Goal: Navigation & Orientation: Find specific page/section

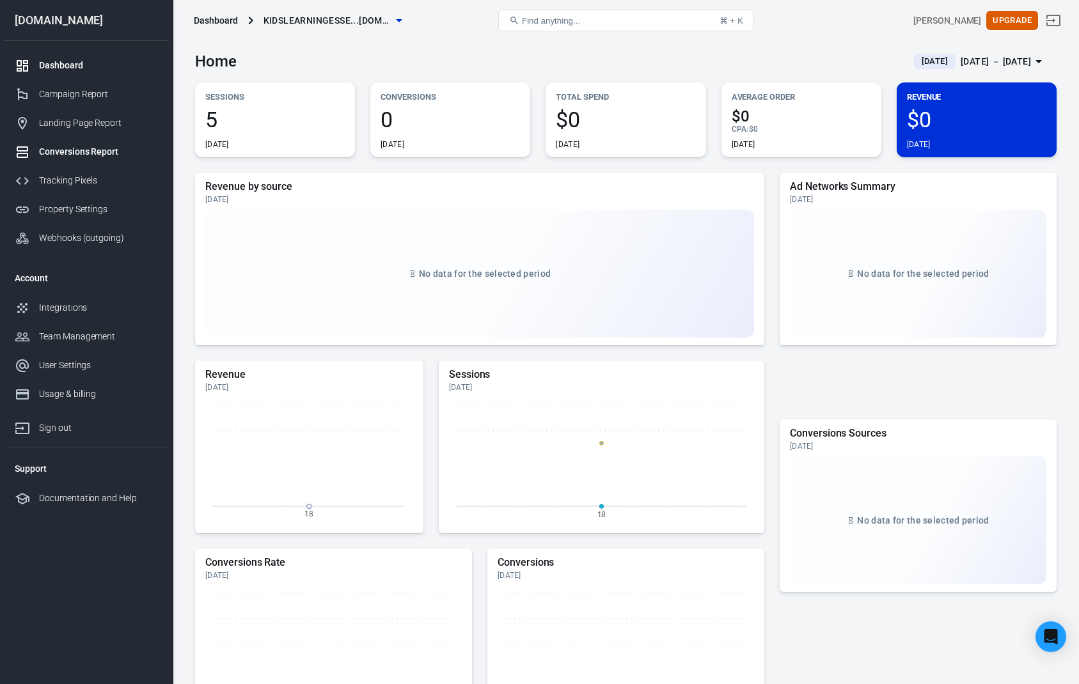
click at [85, 141] on link "Conversions Report" at bounding box center [86, 151] width 164 height 29
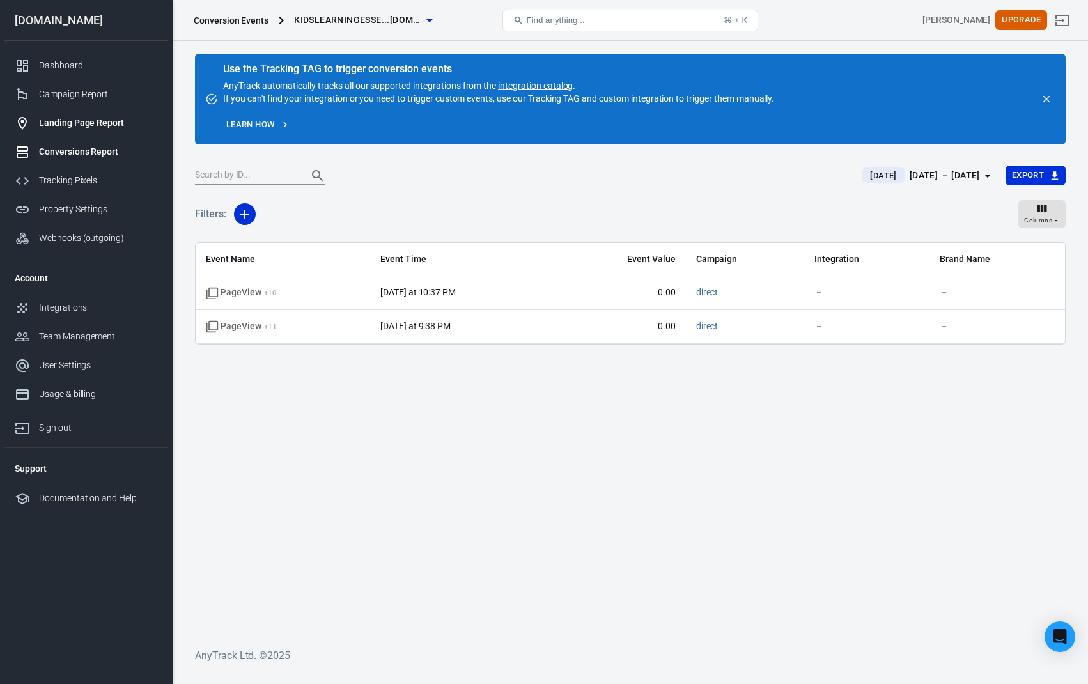
click at [90, 121] on div "Landing Page Report" at bounding box center [98, 122] width 119 height 13
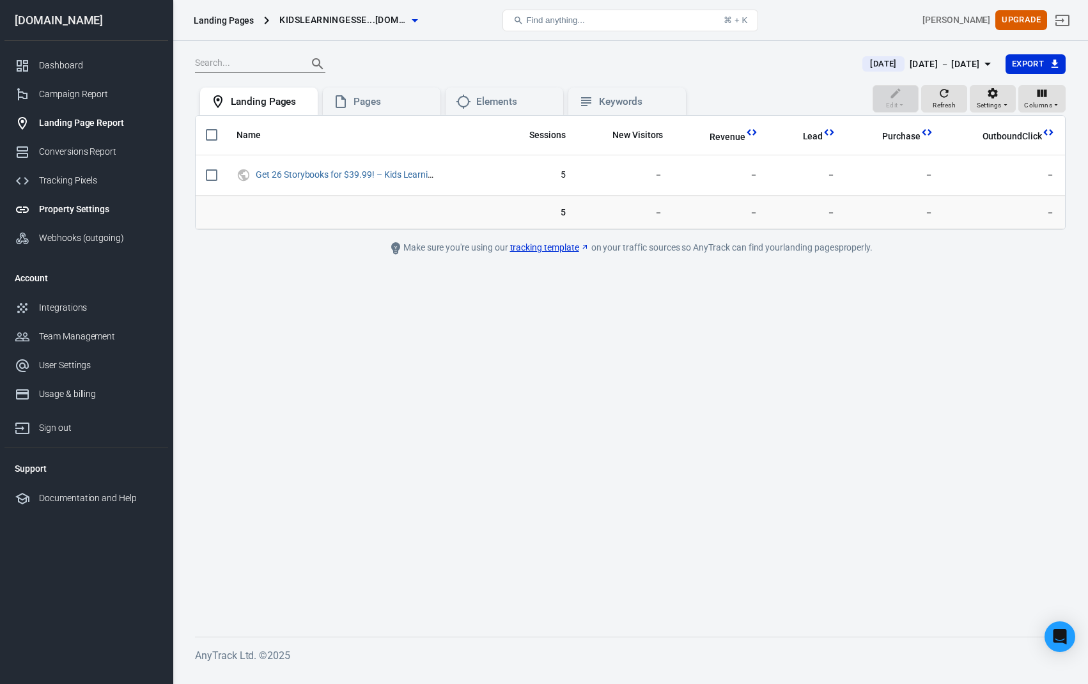
click at [93, 213] on div "Property Settings" at bounding box center [98, 209] width 119 height 13
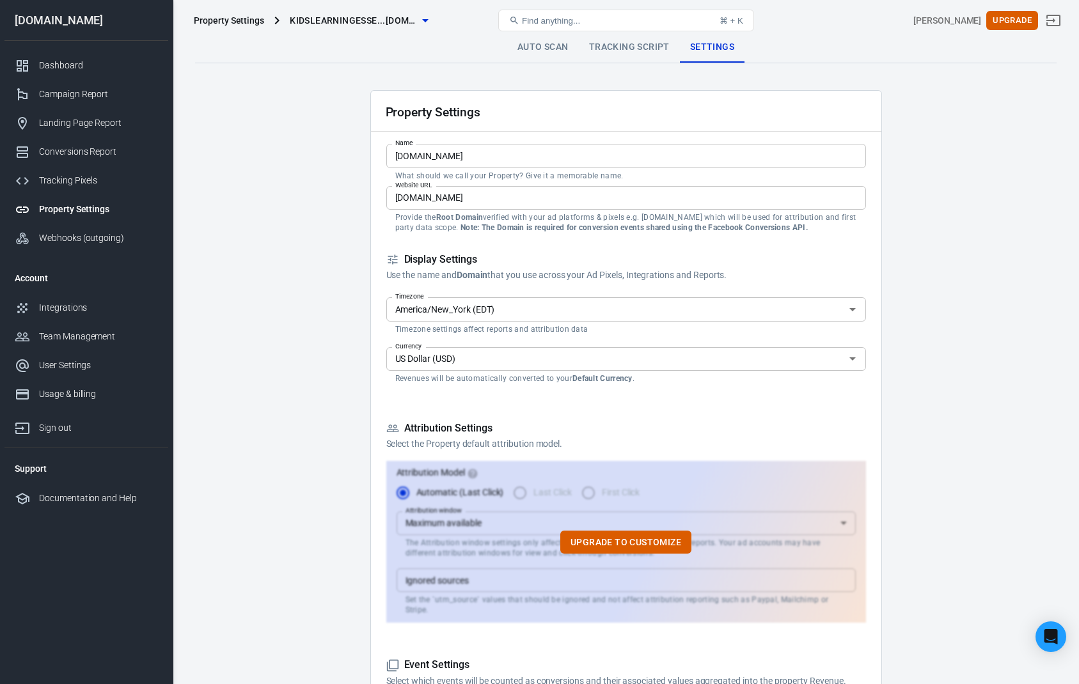
click at [478, 309] on input "America/New_York (EDT)" at bounding box center [615, 309] width 451 height 16
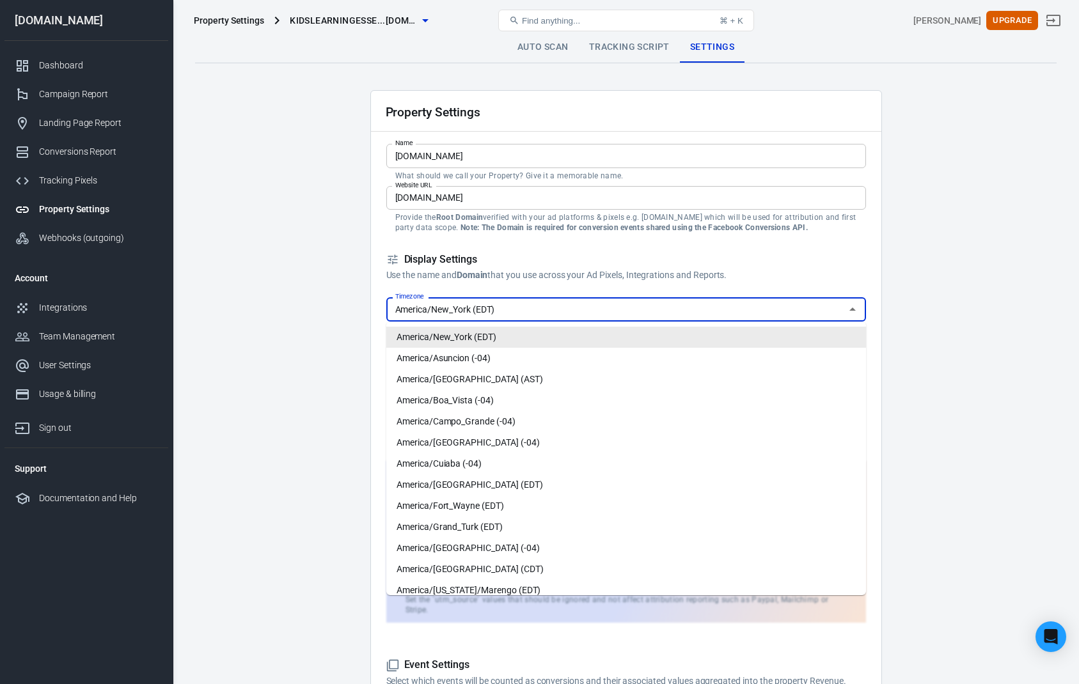
click at [483, 315] on input "America/New_York (EDT)" at bounding box center [615, 309] width 451 height 16
click at [476, 308] on input "America/New_York (EDT)" at bounding box center [615, 309] width 451 height 16
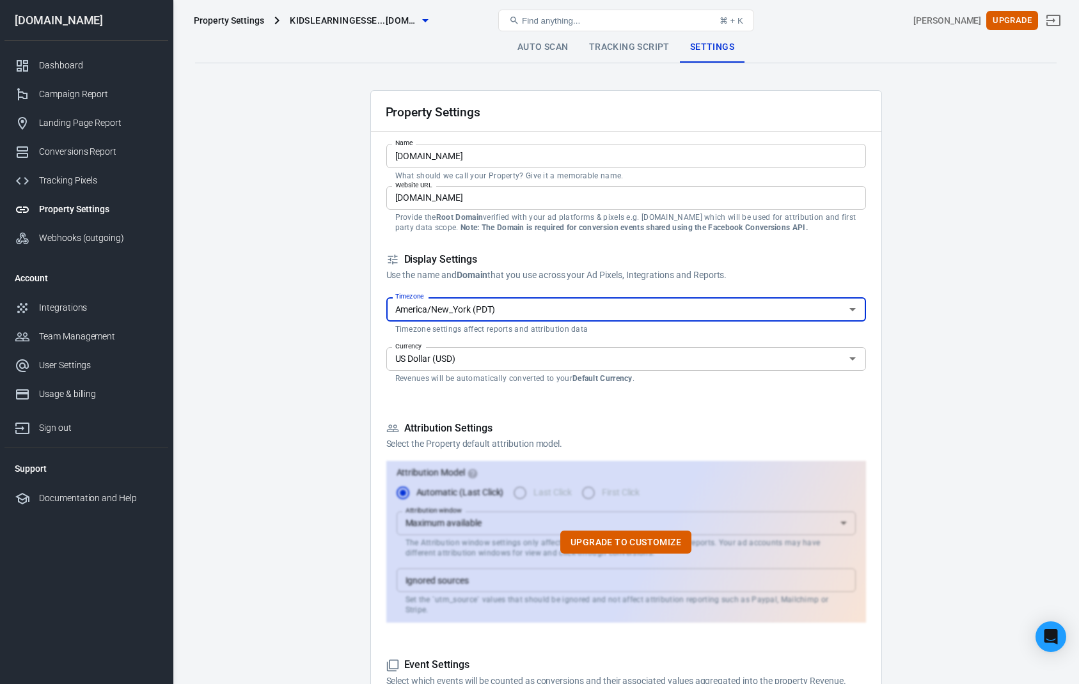
type input "America/New_York (EDT)"
click at [373, 335] on div "Property Settings Name kidslearningessentials.com Name What should we call your…" at bounding box center [625, 628] width 511 height 1077
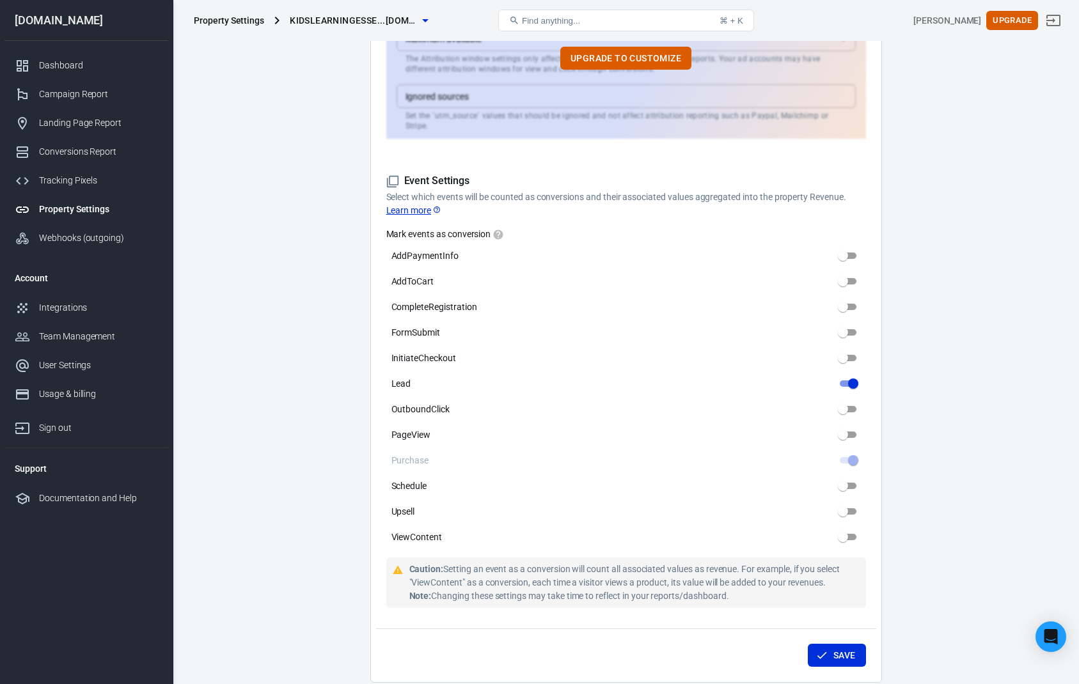
scroll to position [511, 0]
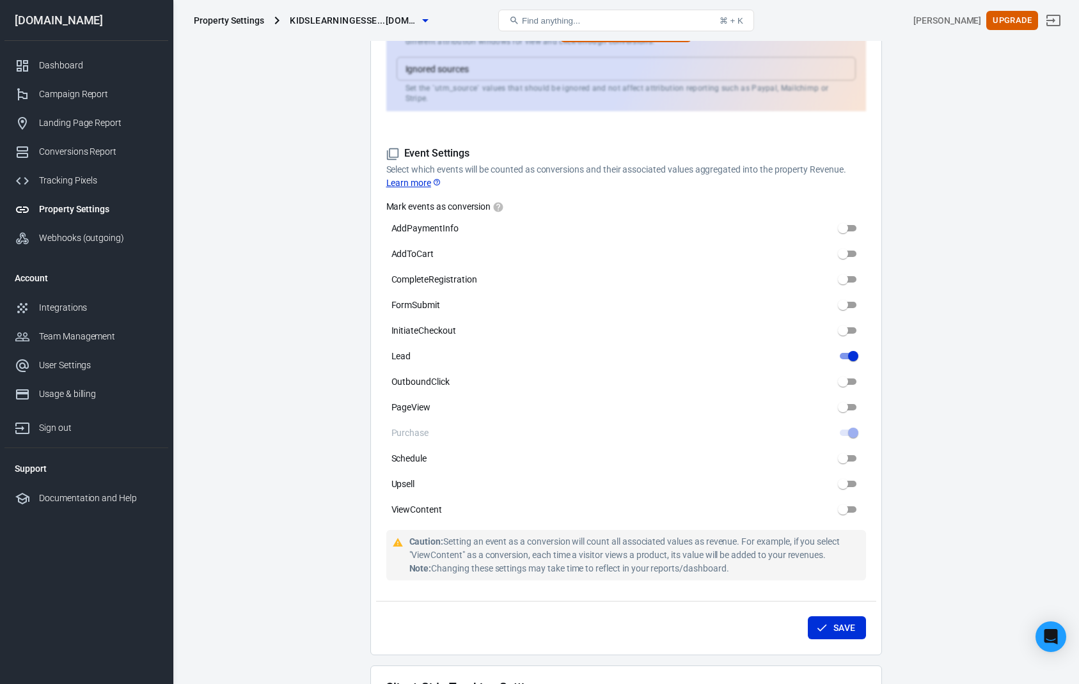
click at [408, 176] on link "Learn more" at bounding box center [414, 182] width 56 height 13
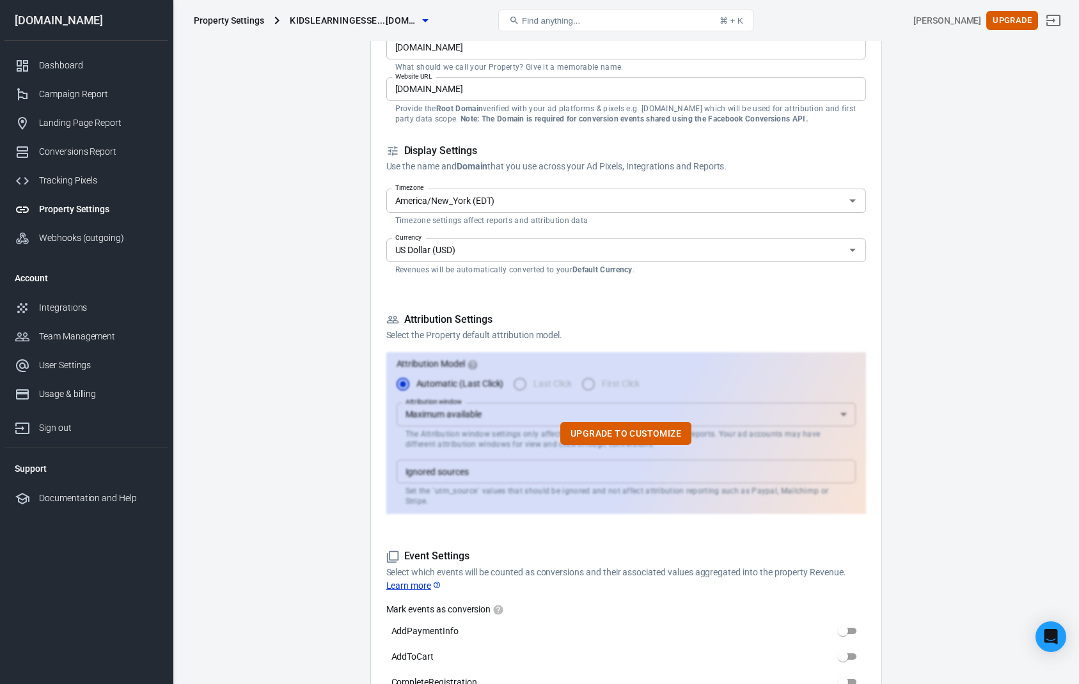
scroll to position [0, 0]
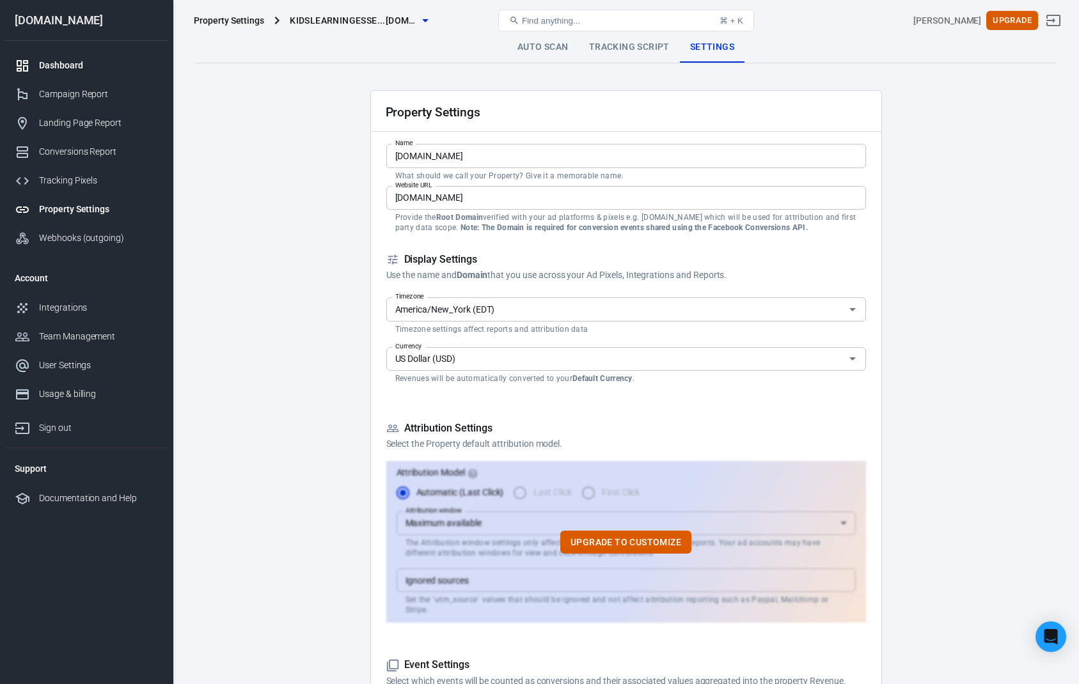
click at [88, 61] on div "Dashboard" at bounding box center [98, 65] width 119 height 13
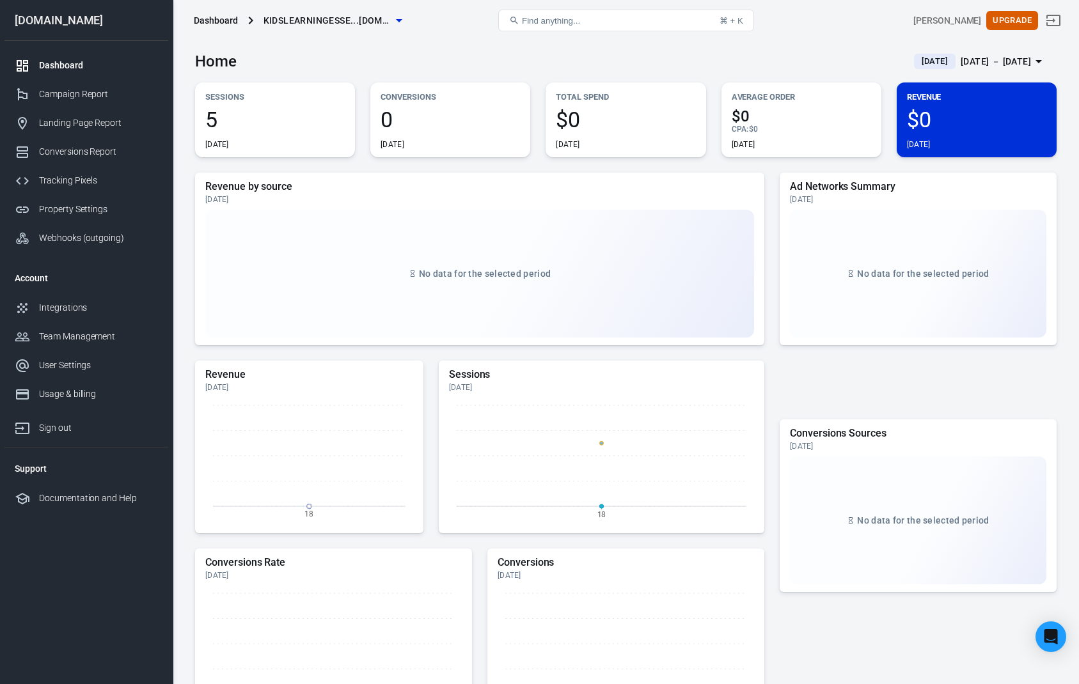
click at [802, 45] on div "Home [DATE] [DATE] － [DATE]" at bounding box center [625, 56] width 861 height 31
click at [538, 47] on div "Home [DATE] [DATE] － [DATE]" at bounding box center [625, 56] width 861 height 31
drag, startPoint x: 364, startPoint y: 203, endPoint x: 357, endPoint y: 199, distance: 8.0
click at [364, 202] on div "[DATE]" at bounding box center [479, 199] width 549 height 10
click at [706, 50] on div "Home [DATE] [DATE] － [DATE]" at bounding box center [625, 56] width 861 height 31
